Goal: Task Accomplishment & Management: Use online tool/utility

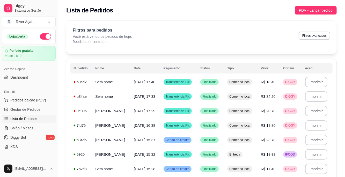
click at [22, 111] on span "Gestor de Pedidos" at bounding box center [25, 109] width 30 height 5
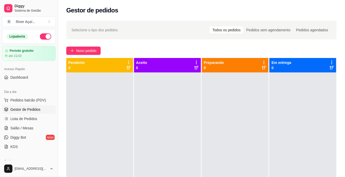
click at [83, 51] on span "Novo pedido" at bounding box center [86, 51] width 20 height 6
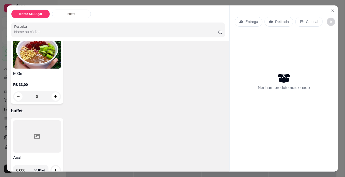
scroll to position [50, 0]
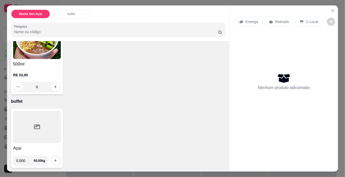
click at [28, 161] on input "0.000" at bounding box center [25, 161] width 18 height 10
click at [27, 162] on input "0.000" at bounding box center [25, 161] width 18 height 10
click at [55, 161] on icon "increase-product-quantity" at bounding box center [56, 161] width 4 height 4
type input "0.200"
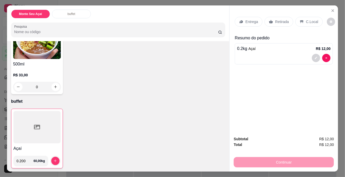
click at [314, 21] on p "C.Local" at bounding box center [312, 21] width 12 height 5
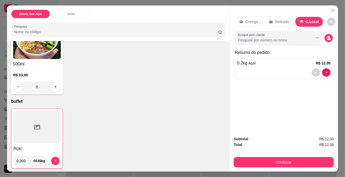
click at [328, 37] on icon "decrease-product-quantity" at bounding box center [329, 38] width 5 height 5
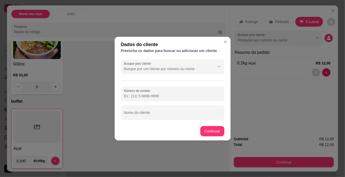
click at [155, 96] on input "Número de contato" at bounding box center [172, 96] width 97 height 5
type input "[PHONE_NUMBER]"
click at [157, 111] on div at bounding box center [172, 112] width 97 height 10
type input "[PERSON_NAME]"
click at [212, 131] on button "Continuar" at bounding box center [212, 131] width 24 height 10
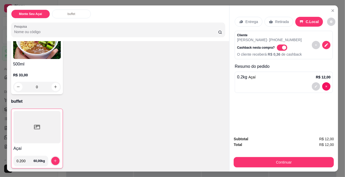
click at [282, 163] on button "Continuar" at bounding box center [284, 162] width 100 height 10
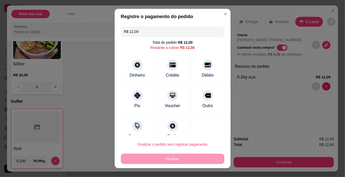
click at [141, 65] on div at bounding box center [137, 65] width 10 height 10
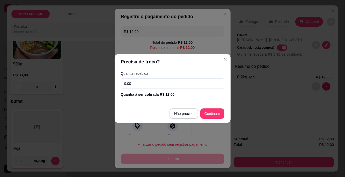
click at [173, 87] on input "0,00" at bounding box center [173, 83] width 104 height 10
type input "20,00"
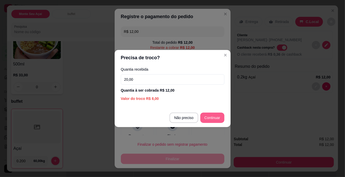
click at [211, 119] on button "Continuar" at bounding box center [212, 118] width 24 height 10
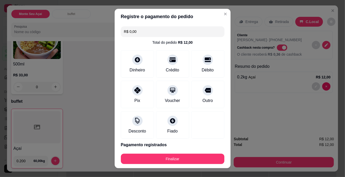
click at [198, 158] on button "Finalizar" at bounding box center [173, 159] width 104 height 10
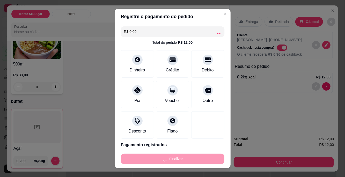
type input "-R$ 12,00"
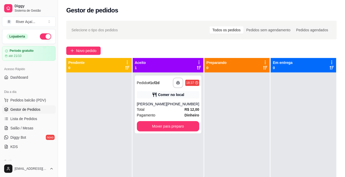
click at [176, 132] on button "Mover para preparo" at bounding box center [168, 126] width 62 height 10
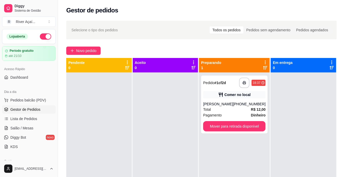
click at [255, 132] on button "Mover para retirada disponível" at bounding box center [234, 126] width 62 height 10
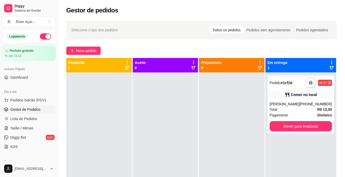
click at [310, 132] on button "Mover para finalizado" at bounding box center [301, 126] width 62 height 10
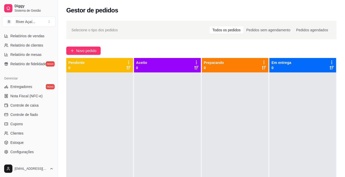
scroll to position [195, 0]
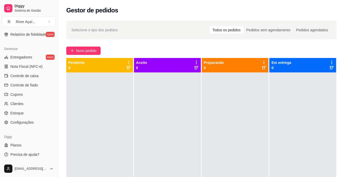
click at [38, 76] on span "Controle de caixa" at bounding box center [24, 75] width 28 height 5
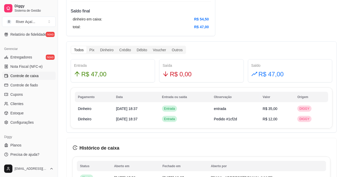
scroll to position [279, 0]
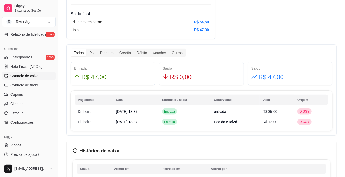
click at [110, 54] on div "Dinheiro" at bounding box center [106, 52] width 19 height 7
click at [97, 49] on input "Dinheiro" at bounding box center [97, 49] width 0 height 0
click at [80, 54] on div "Todos" at bounding box center [78, 52] width 15 height 7
click at [71, 49] on input "Todos" at bounding box center [71, 49] width 0 height 0
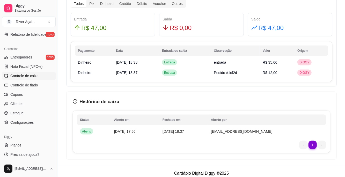
scroll to position [331, 0]
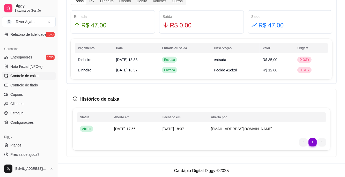
click at [126, 128] on span "[DATE] 17:56" at bounding box center [124, 129] width 21 height 4
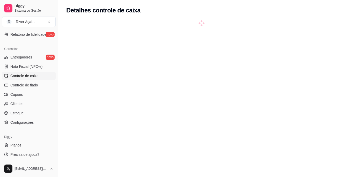
click at [212, 58] on div at bounding box center [201, 109] width 271 height 177
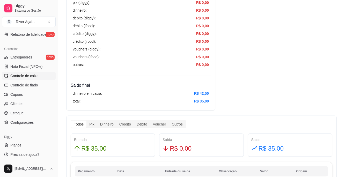
scroll to position [229, 0]
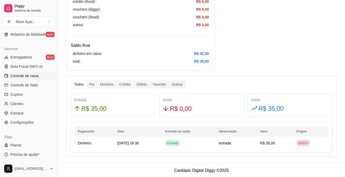
click at [179, 143] on span "Entrada" at bounding box center [172, 143] width 13 height 4
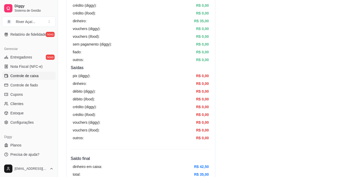
scroll to position [0, 0]
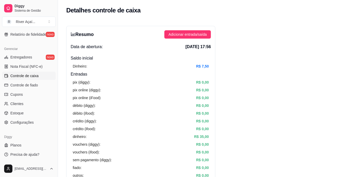
click at [192, 95] on div "pix (diggy): R$ 0,00 pix online (diggy): R$ 0,00 pix online (iFood) R$ 0,00 déb…" at bounding box center [141, 128] width 140 height 103
click at [191, 63] on div "Dinheiro: R$ 7,50" at bounding box center [141, 66] width 140 height 10
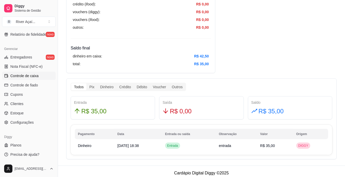
scroll to position [229, 0]
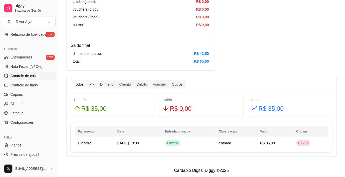
click at [35, 76] on span "Controle de caixa" at bounding box center [24, 75] width 28 height 5
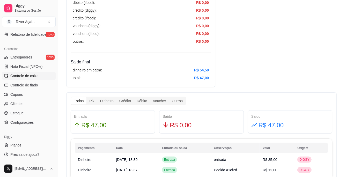
scroll to position [230, 0]
